Goal: Task Accomplishment & Management: Use online tool/utility

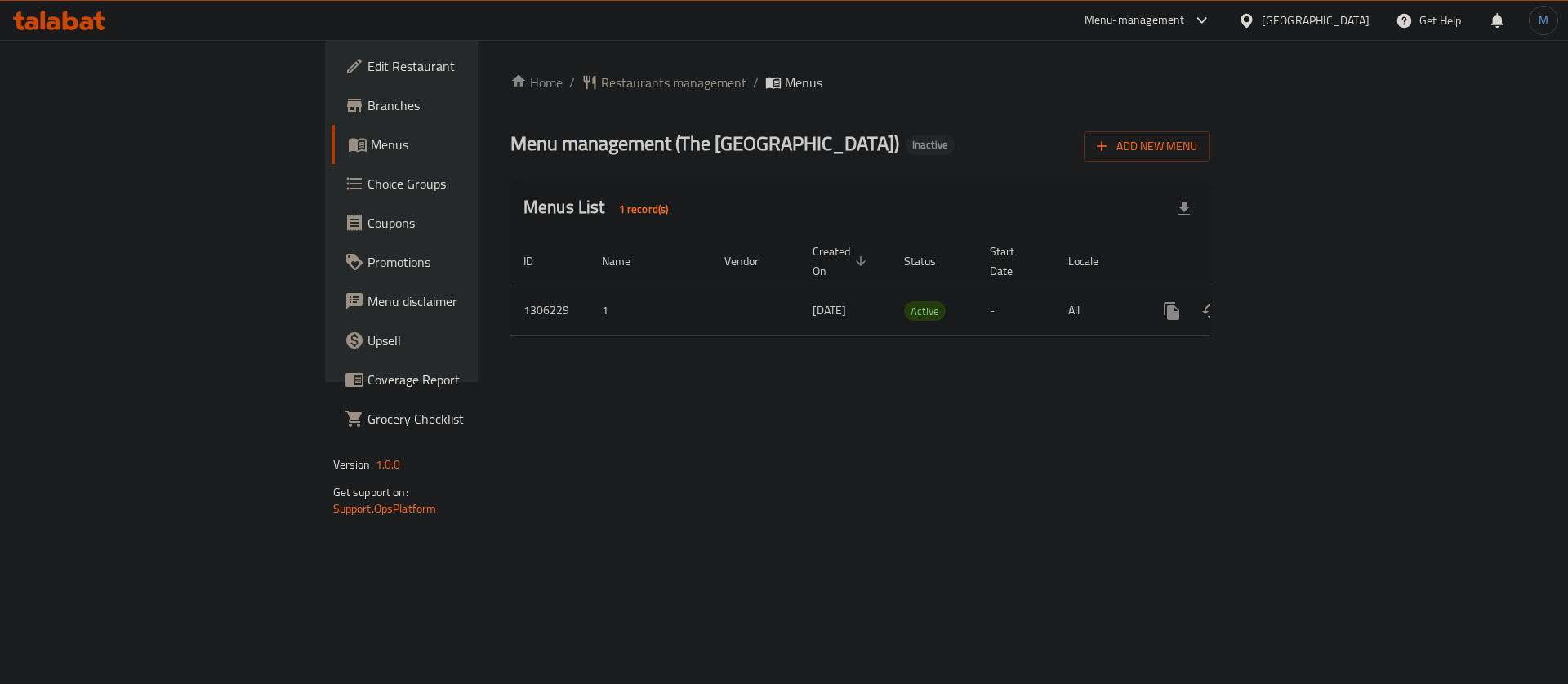
click at [478, 68] on div "Home / Restaurants management / Menus Menu management ( The Bombay Misal House …" at bounding box center [860, 212] width 765 height 342
click at [601, 74] on span "Restaurants management" at bounding box center [673, 82] width 146 height 20
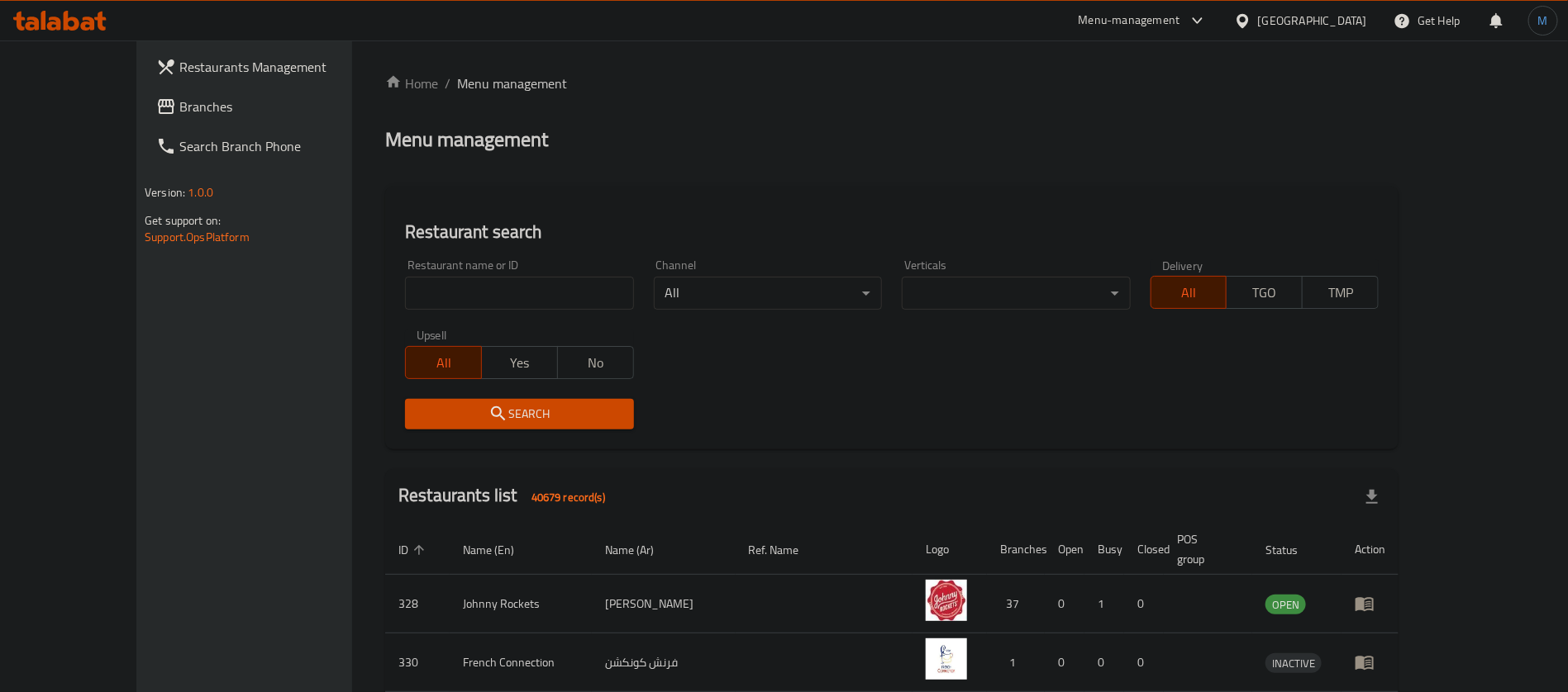
click at [179, 97] on span "Branches" at bounding box center [282, 107] width 206 height 20
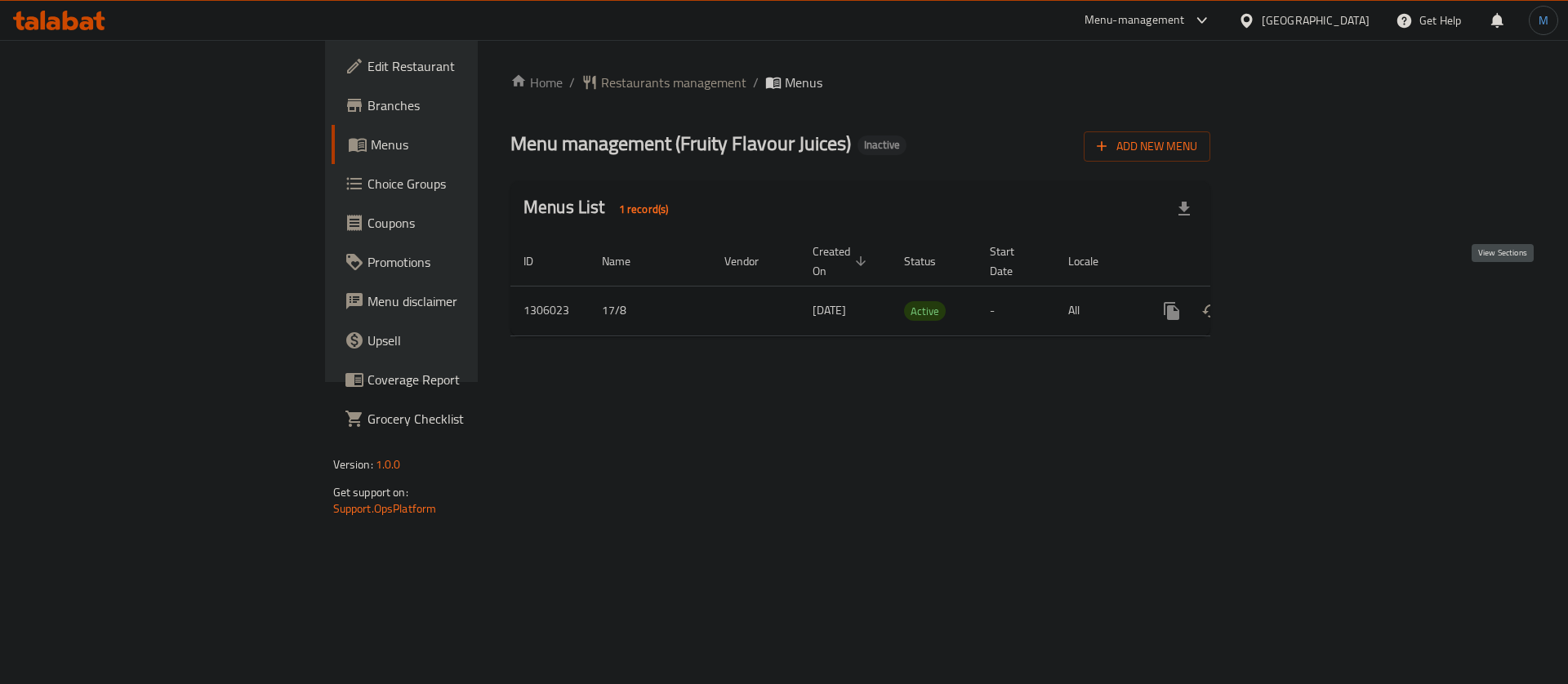
click at [1296, 304] on icon "enhanced table" at bounding box center [1290, 311] width 15 height 15
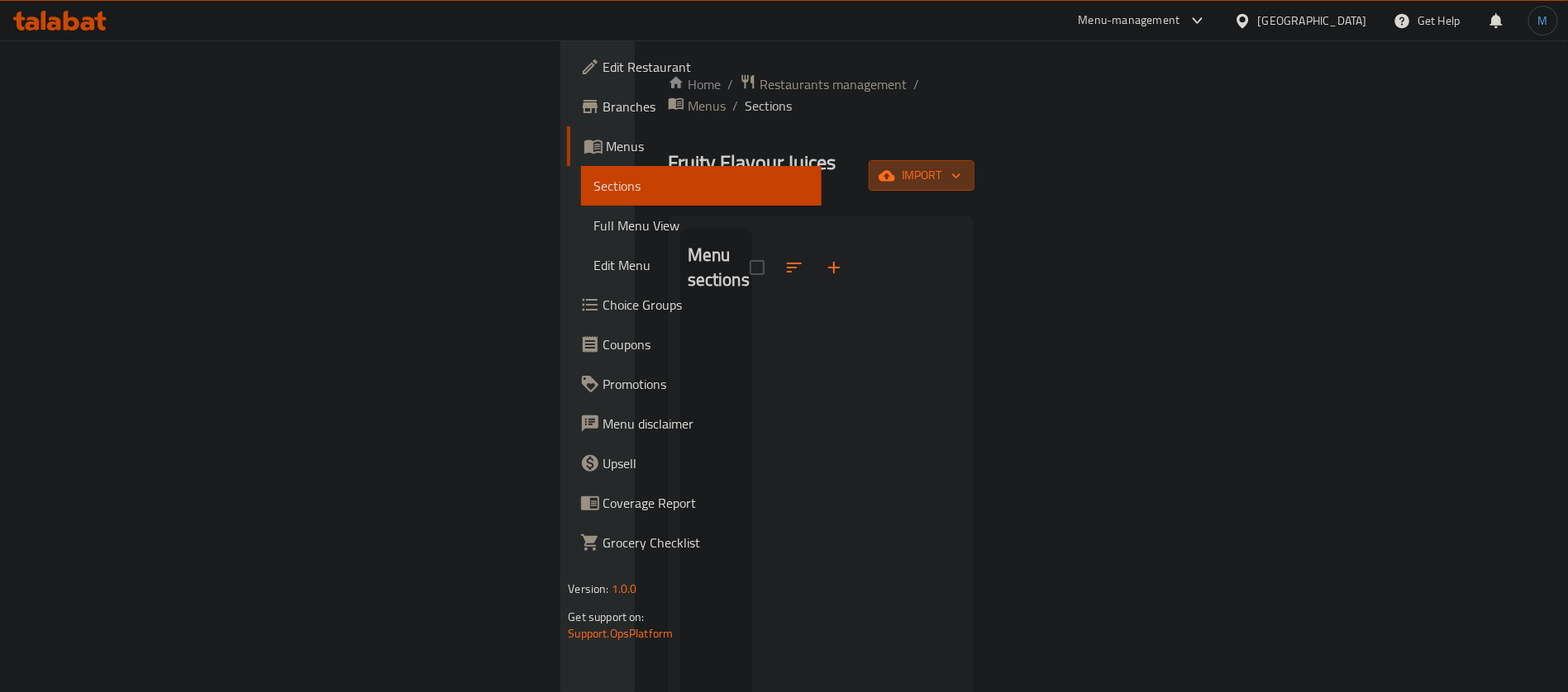
click at [962, 166] on span "import" at bounding box center [921, 176] width 79 height 21
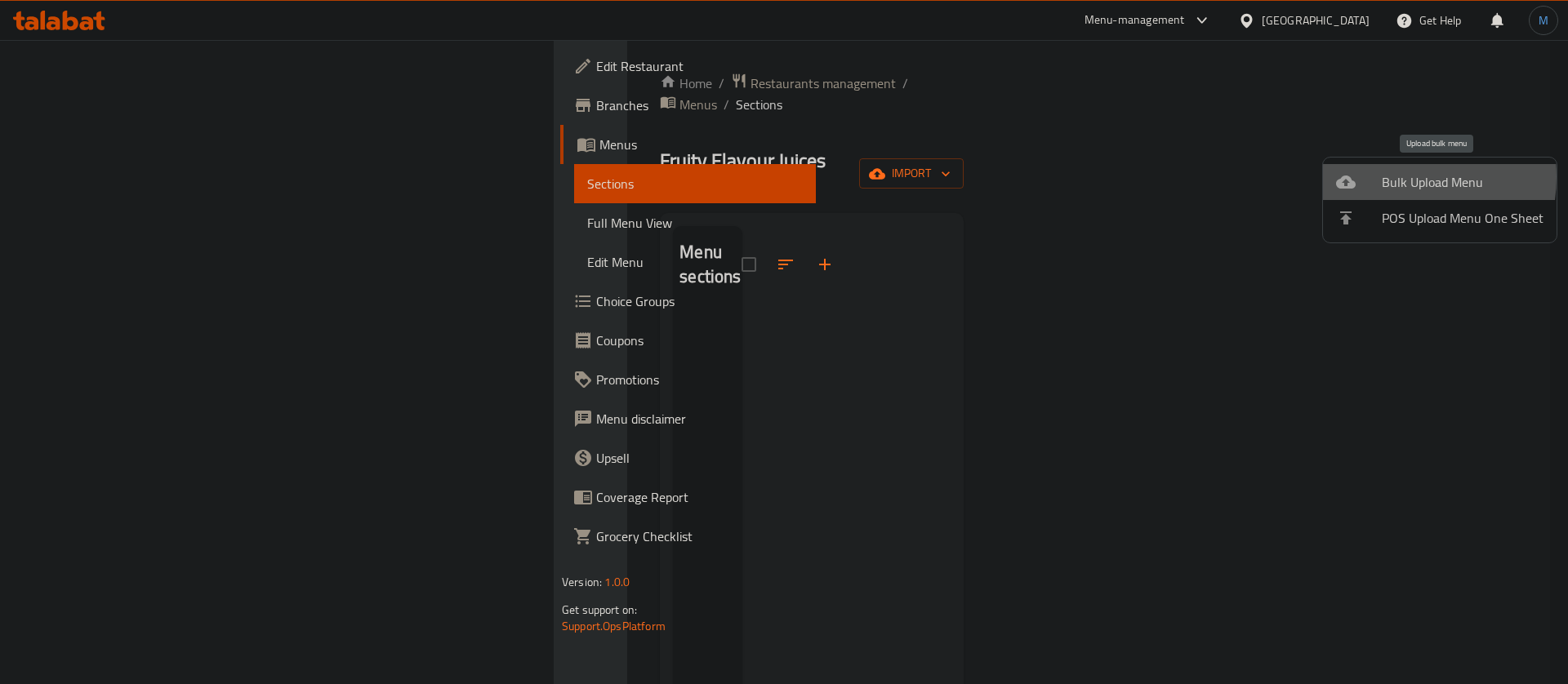
click at [1389, 177] on span "Bulk Upload Menu" at bounding box center [1463, 182] width 162 height 20
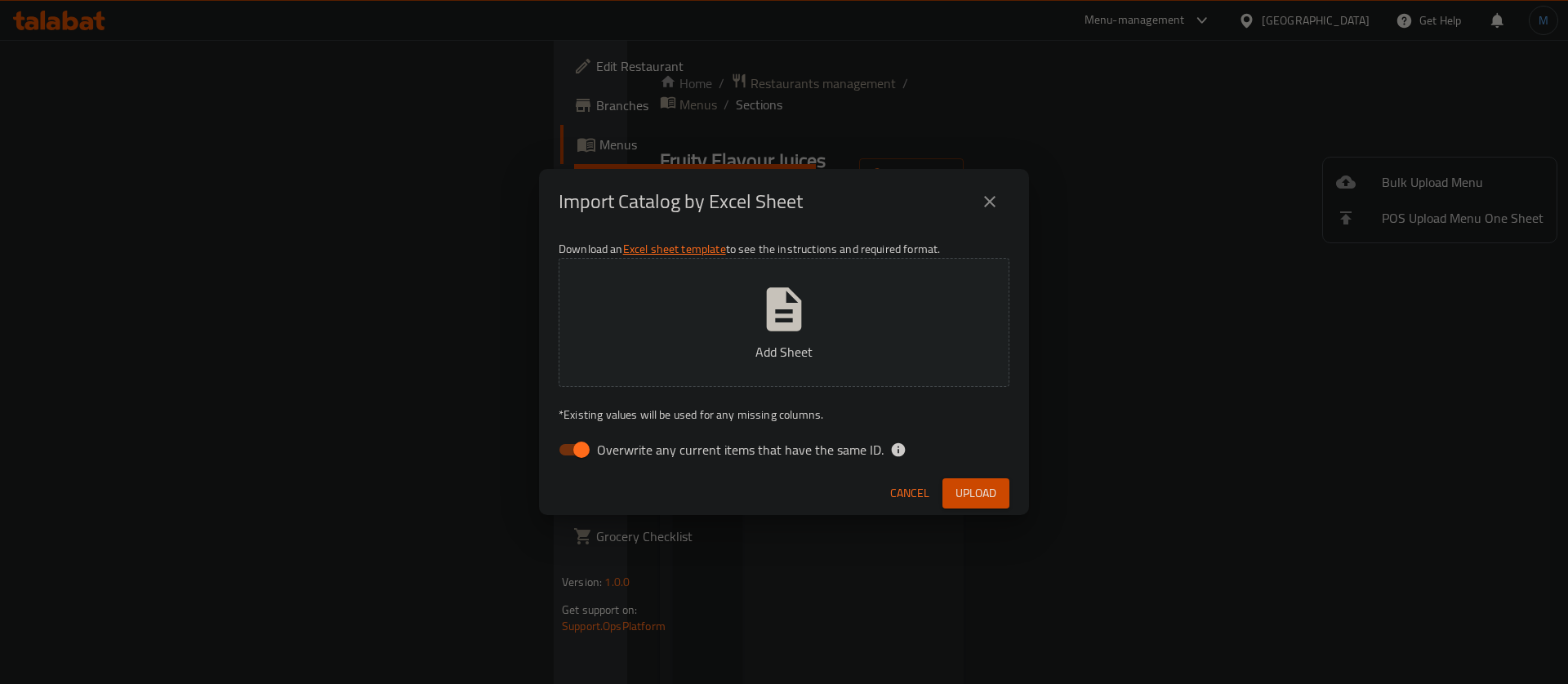
click at [668, 432] on div "Download an Excel sheet template to see the instructions and required format. A…" at bounding box center [784, 353] width 490 height 237
click at [670, 447] on span "Overwrite any current items that have the same ID." at bounding box center [740, 450] width 287 height 20
click at [628, 447] on input "Overwrite any current items that have the same ID." at bounding box center [581, 450] width 93 height 31
checkbox input "false"
click at [950, 479] on button "Upload" at bounding box center [975, 494] width 67 height 30
